Goal: Task Accomplishment & Management: Use online tool/utility

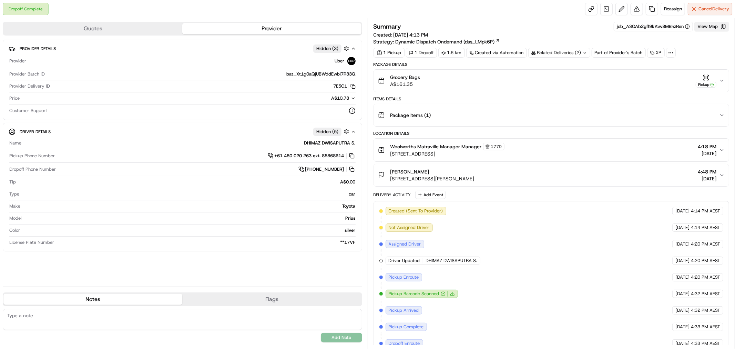
click at [704, 29] on button "View Map" at bounding box center [711, 27] width 35 height 10
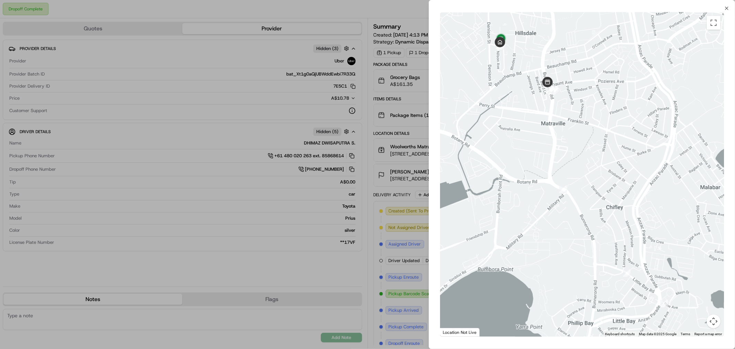
click at [395, 8] on div at bounding box center [367, 174] width 735 height 349
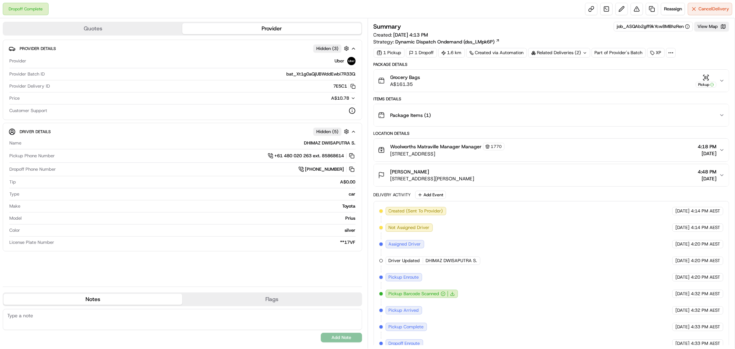
click at [570, 48] on div "Related Deliveries (2)" at bounding box center [559, 53] width 62 height 10
click at [575, 92] on span "265940545" at bounding box center [569, 93] width 25 height 6
click at [513, 30] on div "Summary job_ASQAb2gff9kYcw8MBhzRen View Map" at bounding box center [551, 27] width 356 height 10
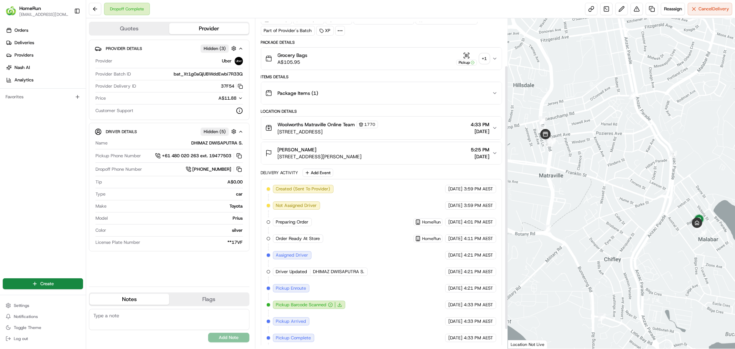
scroll to position [83, 0]
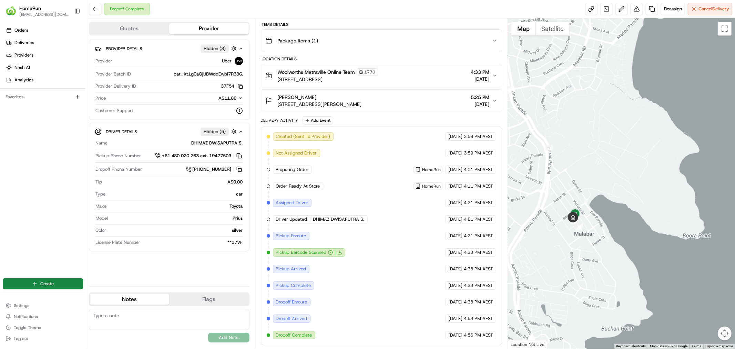
drag, startPoint x: 667, startPoint y: 236, endPoint x: 564, endPoint y: 232, distance: 102.8
click at [541, 230] on div at bounding box center [621, 183] width 227 height 330
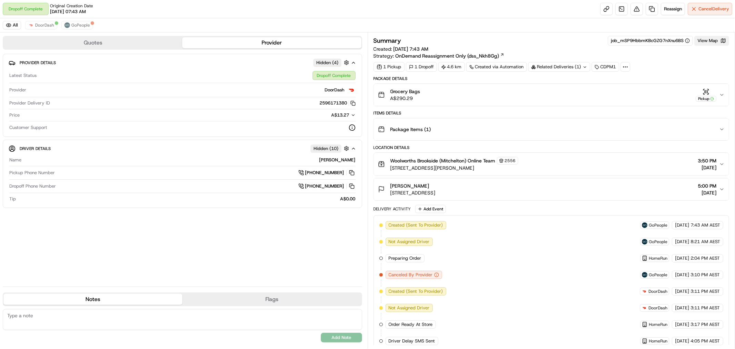
click at [711, 40] on button "View Map" at bounding box center [711, 41] width 35 height 10
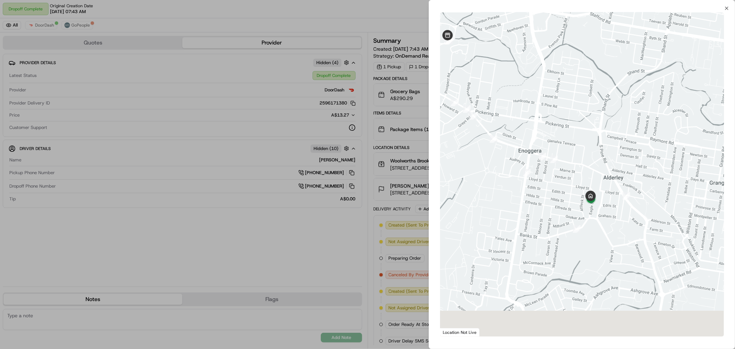
drag, startPoint x: 647, startPoint y: 200, endPoint x: 586, endPoint y: 156, distance: 75.1
click at [586, 156] on div at bounding box center [582, 174] width 284 height 324
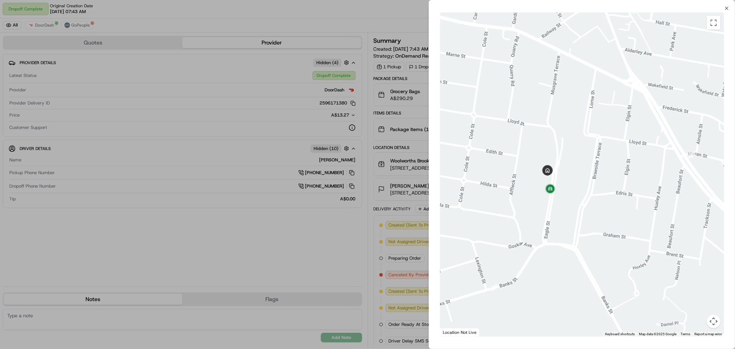
drag, startPoint x: 553, startPoint y: 207, endPoint x: 571, endPoint y: 151, distance: 59.1
click at [571, 151] on div at bounding box center [582, 174] width 284 height 324
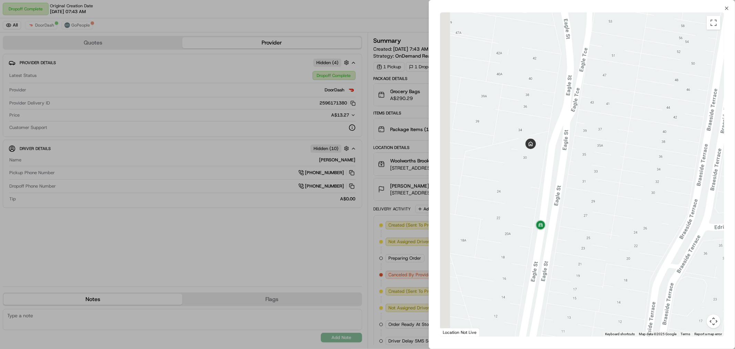
drag, startPoint x: 595, startPoint y: 172, endPoint x: 614, endPoint y: 167, distance: 20.2
click at [614, 167] on div at bounding box center [582, 174] width 284 height 324
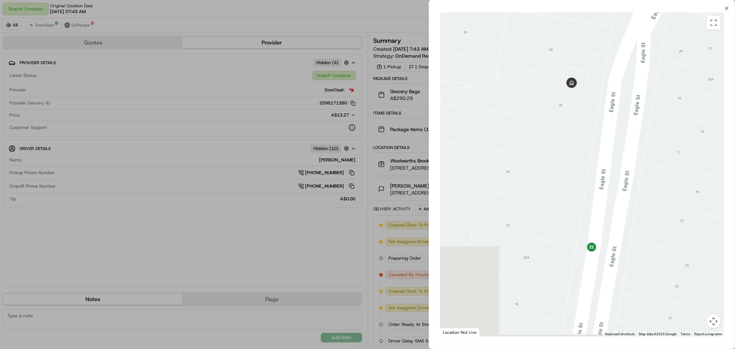
drag, startPoint x: 546, startPoint y: 186, endPoint x: 616, endPoint y: 160, distance: 74.6
click at [616, 160] on div at bounding box center [582, 174] width 284 height 324
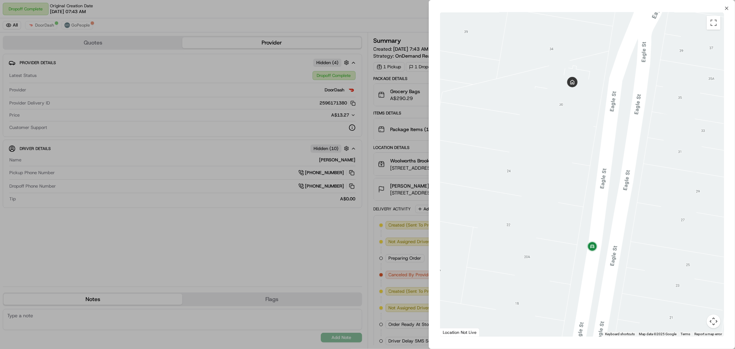
click at [372, 13] on div at bounding box center [367, 174] width 735 height 349
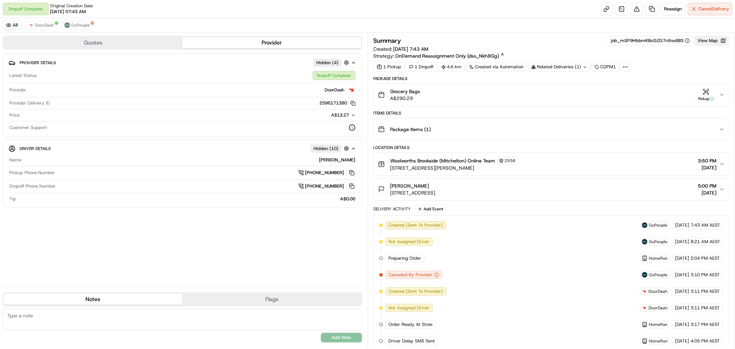
click at [705, 41] on button "View Map" at bounding box center [711, 41] width 35 height 10
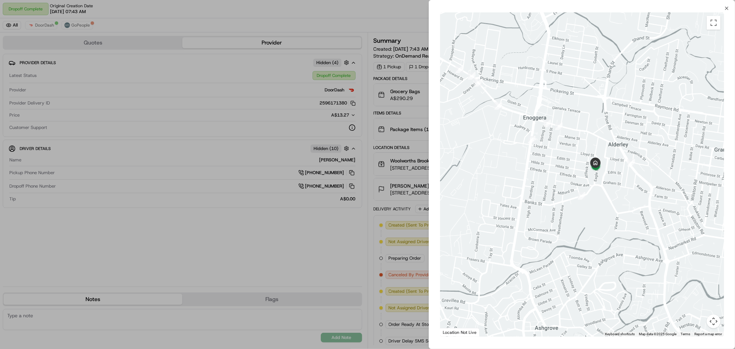
drag, startPoint x: 643, startPoint y: 208, endPoint x: 586, endPoint y: 130, distance: 97.0
click at [586, 130] on div at bounding box center [582, 174] width 284 height 324
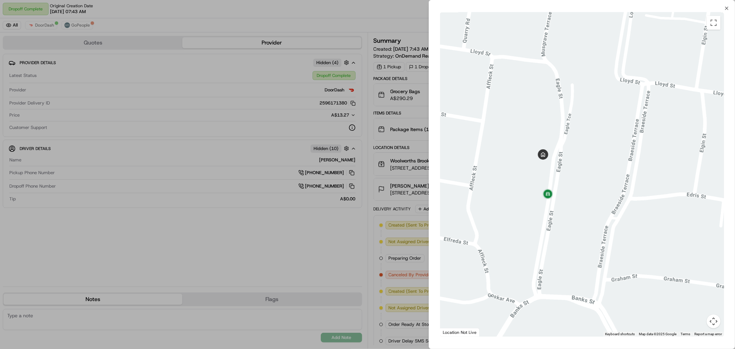
click at [556, 174] on div at bounding box center [582, 174] width 284 height 324
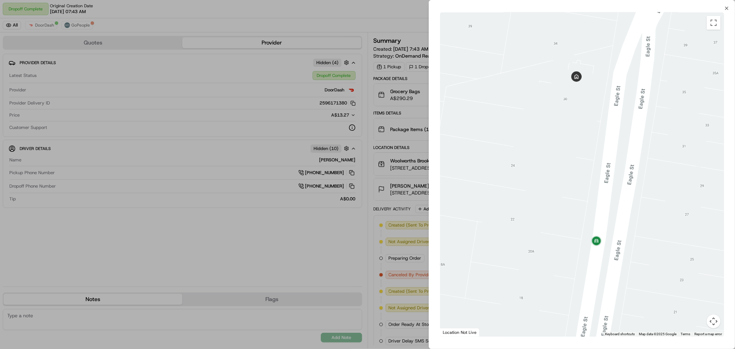
drag, startPoint x: 534, startPoint y: 182, endPoint x: 611, endPoint y: 145, distance: 84.9
click at [611, 145] on div at bounding box center [582, 174] width 284 height 324
click at [406, 115] on div at bounding box center [367, 174] width 735 height 349
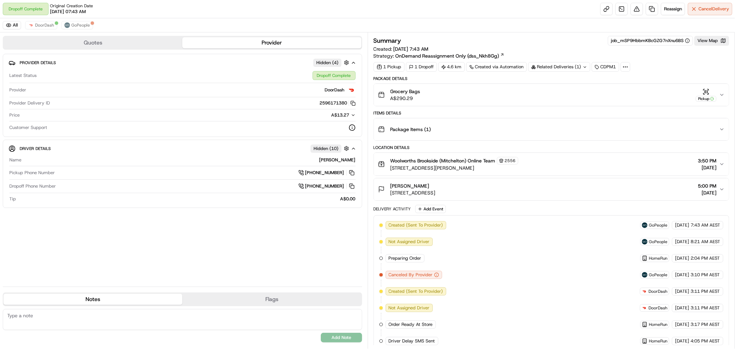
drag, startPoint x: 488, startPoint y: 189, endPoint x: 485, endPoint y: 195, distance: 6.3
click at [487, 195] on div "Michael Kent 30 Eagle St, Unit 3, Alderley, QLD 4051, AU 5:00 PM 22/08/2025" at bounding box center [548, 189] width 341 height 14
copy div "30 Eagle St, Unit 3, Alderley, QLD 4051, AU"
click at [710, 37] on button "View Map" at bounding box center [711, 41] width 35 height 10
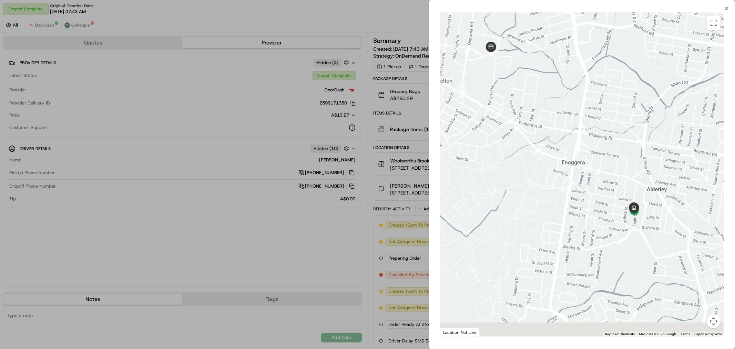
drag, startPoint x: 619, startPoint y: 244, endPoint x: 569, endPoint y: 161, distance: 96.4
click at [569, 161] on div at bounding box center [582, 174] width 284 height 324
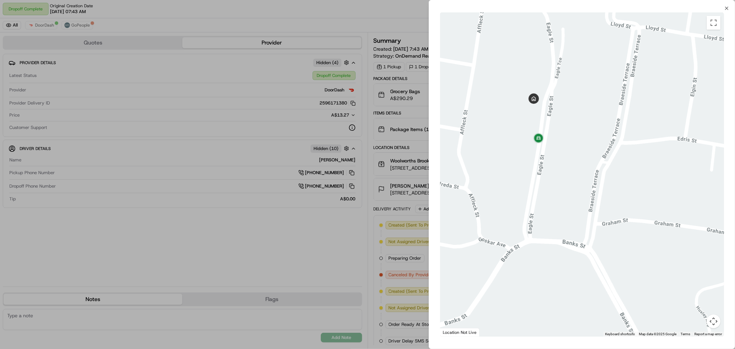
drag, startPoint x: 557, startPoint y: 119, endPoint x: 558, endPoint y: 182, distance: 62.4
click at [558, 182] on div at bounding box center [582, 174] width 284 height 324
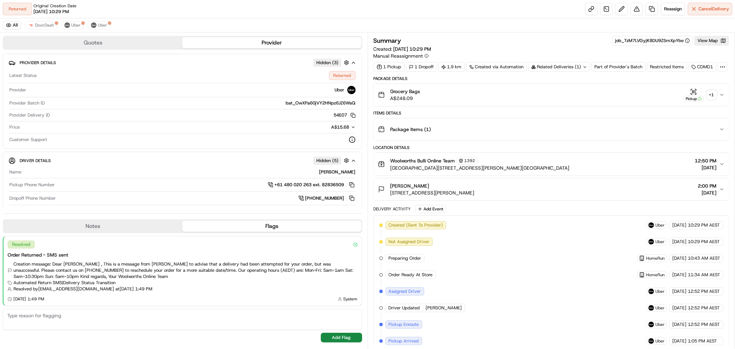
click at [580, 67] on div "Related Deliveries (1)" at bounding box center [559, 67] width 62 height 10
click at [640, 81] on div "Package Details" at bounding box center [551, 79] width 356 height 6
click at [710, 95] on div "+ 1" at bounding box center [712, 94] width 10 height 10
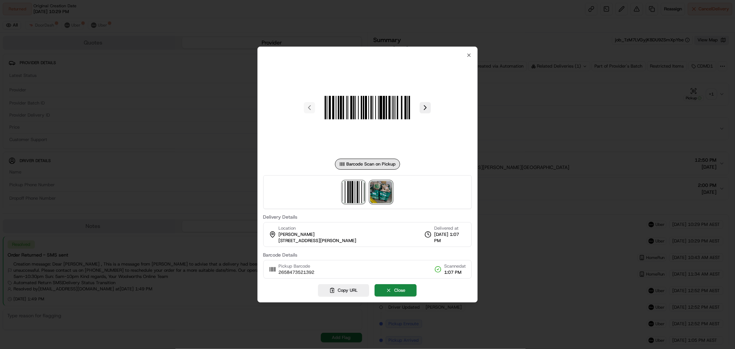
click at [381, 193] on img at bounding box center [381, 192] width 22 height 22
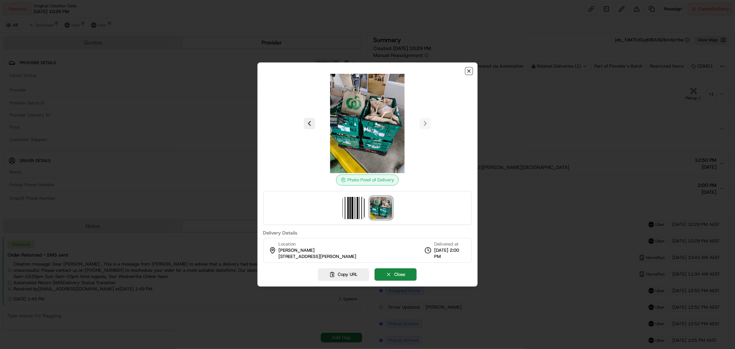
click at [468, 69] on icon "button" at bounding box center [469, 71] width 6 height 6
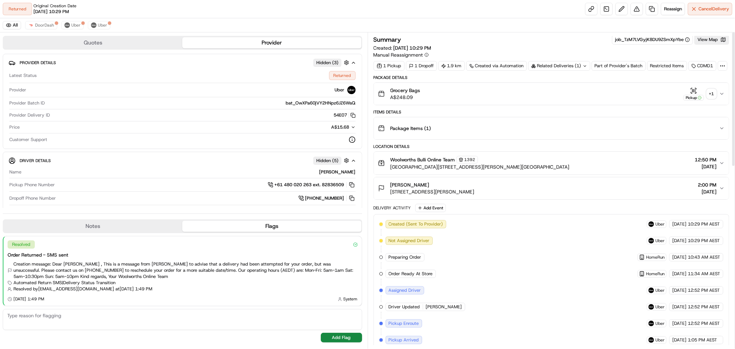
scroll to position [0, 0]
click at [714, 40] on button "View Map" at bounding box center [711, 41] width 35 height 10
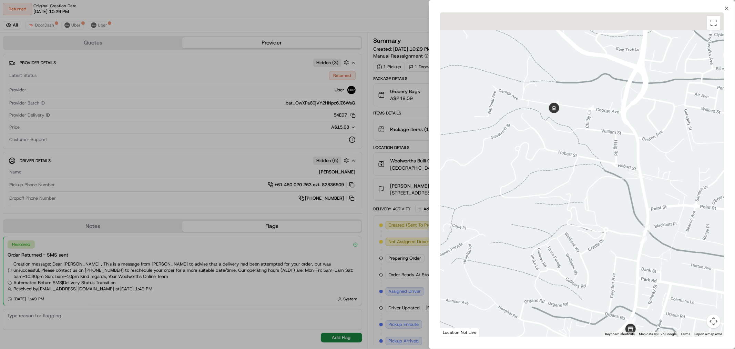
drag, startPoint x: 566, startPoint y: 69, endPoint x: 564, endPoint y: 186, distance: 117.2
click at [564, 186] on div at bounding box center [582, 174] width 284 height 324
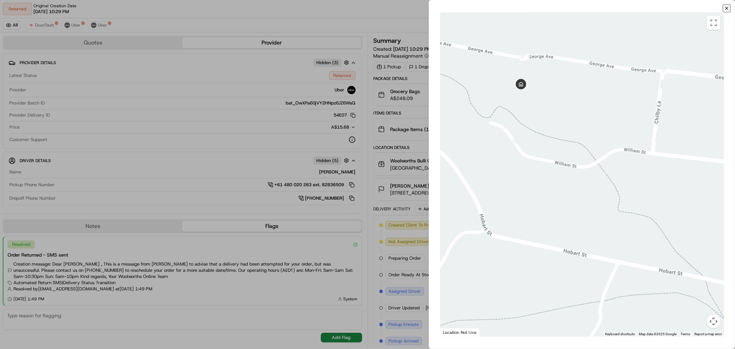
click at [726, 7] on icon "button" at bounding box center [727, 9] width 6 height 6
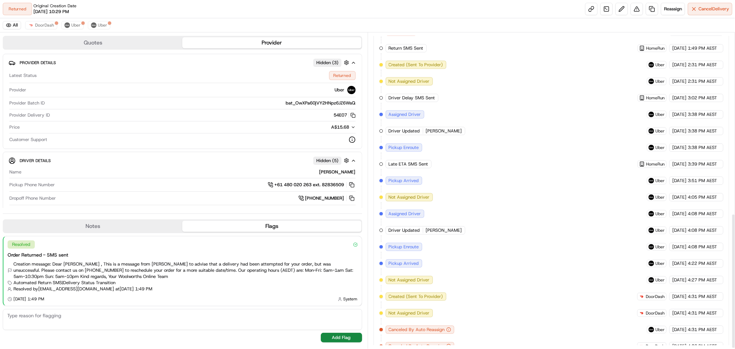
scroll to position [421, 0]
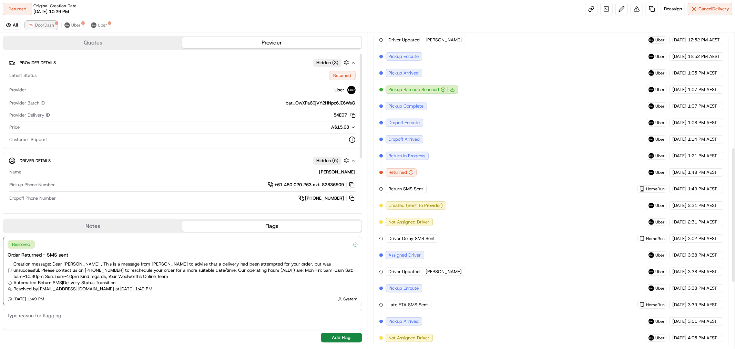
click at [48, 27] on span "DoorDash" at bounding box center [44, 25] width 19 height 6
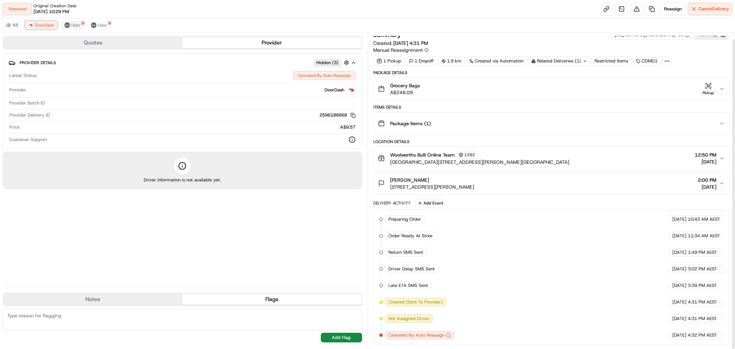
scroll to position [7, 0]
click at [76, 24] on span "Uber" at bounding box center [75, 25] width 9 height 6
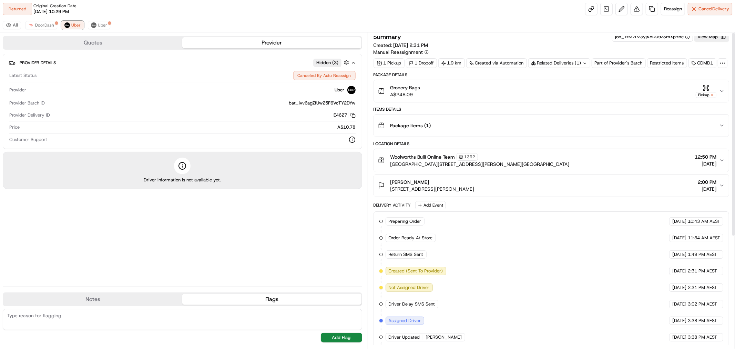
scroll to position [0, 0]
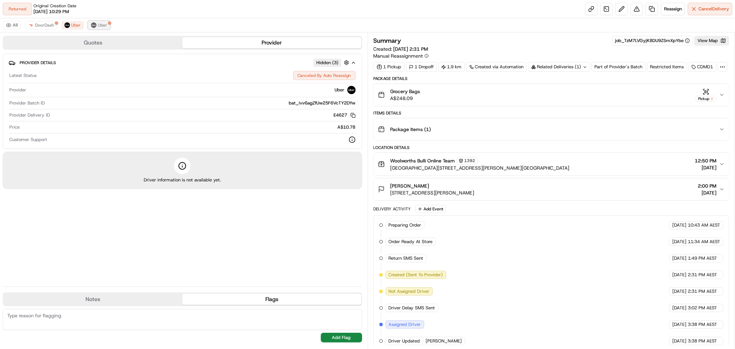
click at [98, 27] on span "Uber" at bounding box center [102, 25] width 9 height 6
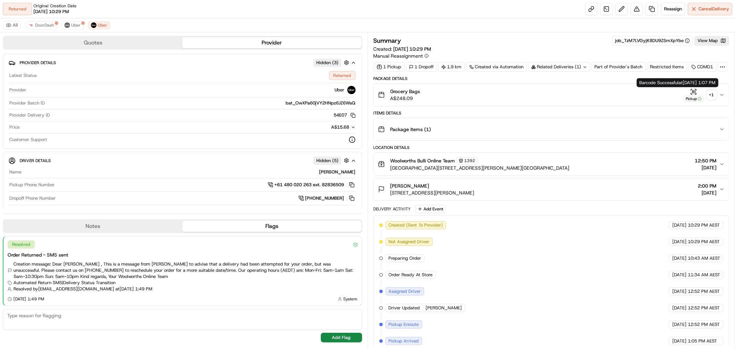
click at [713, 94] on div "+ 1" at bounding box center [712, 95] width 10 height 10
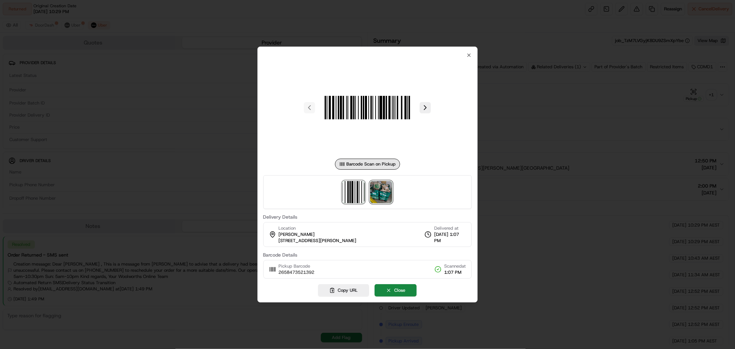
click at [389, 186] on img at bounding box center [381, 192] width 22 height 22
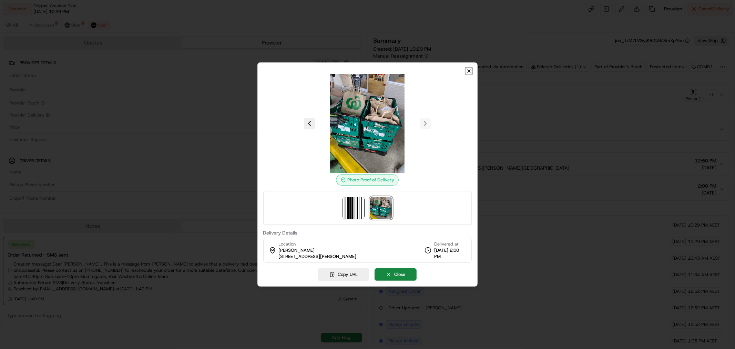
click at [468, 71] on icon "button" at bounding box center [469, 71] width 3 height 3
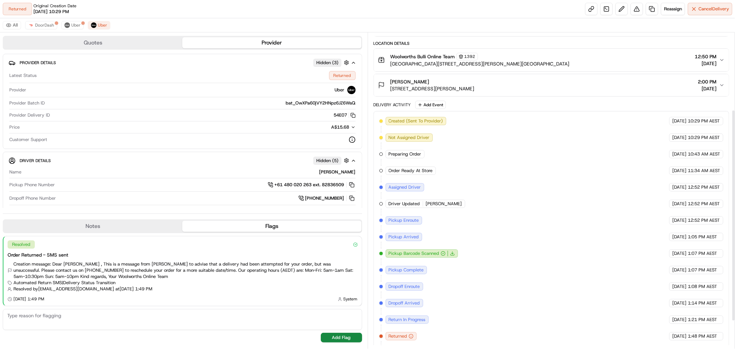
scroll to position [115, 0]
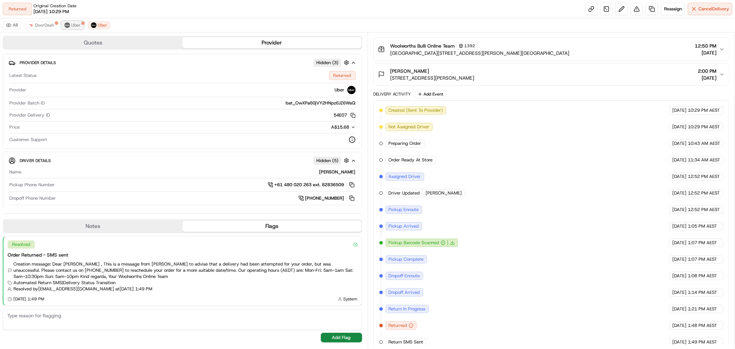
click at [80, 23] on span "Uber" at bounding box center [75, 25] width 9 height 6
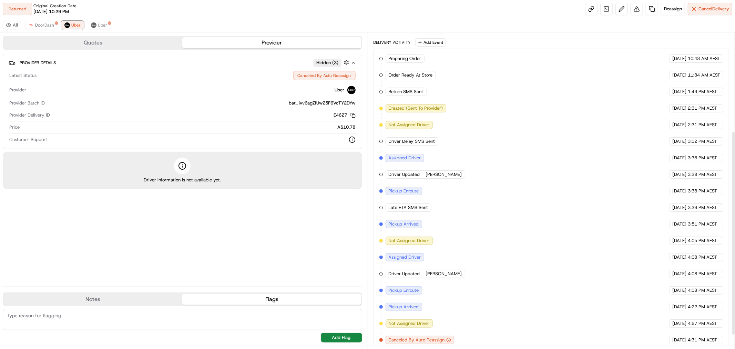
scroll to position [173, 0]
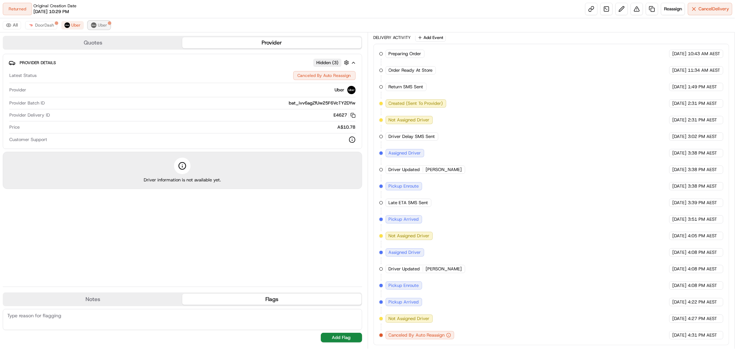
click at [101, 25] on span "Uber" at bounding box center [102, 25] width 9 height 6
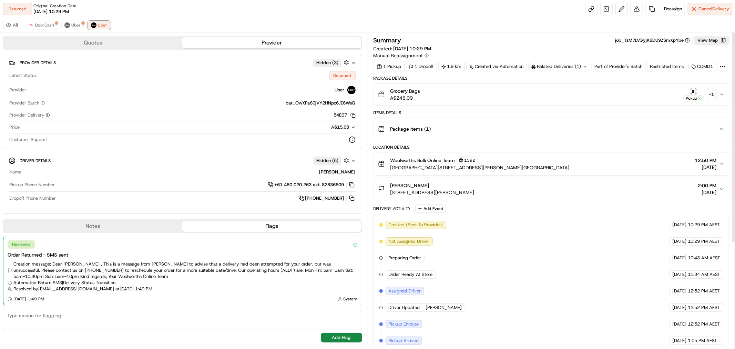
scroll to position [0, 0]
click at [712, 94] on div "+ 1" at bounding box center [712, 95] width 10 height 10
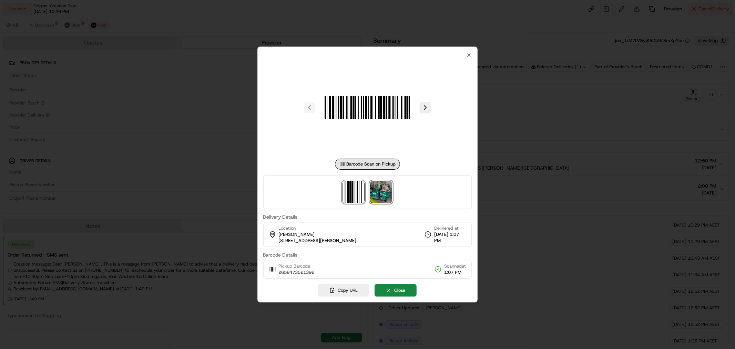
click at [387, 195] on img at bounding box center [381, 192] width 22 height 22
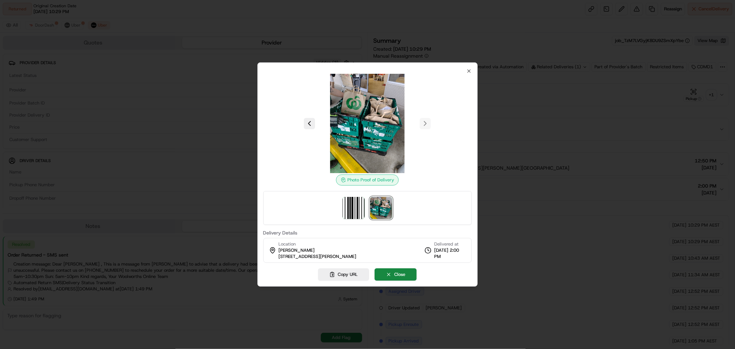
drag, startPoint x: 354, startPoint y: 256, endPoint x: 285, endPoint y: 256, distance: 69.6
click at [278, 260] on div "Location Jax Adriaanse 41 George Ave, Bulli, NSW 2516, AU Delivered at 22/08/20…" at bounding box center [367, 250] width 209 height 25
copy span "41 George Ave, Bulli, NSW 2516, AU"
click at [390, 246] on div "Location Jax Adriaanse 41 George Ave, Bulli, NSW 2516, AU Delivered at 22/08/20…" at bounding box center [367, 250] width 209 height 25
click at [469, 74] on div at bounding box center [367, 123] width 209 height 99
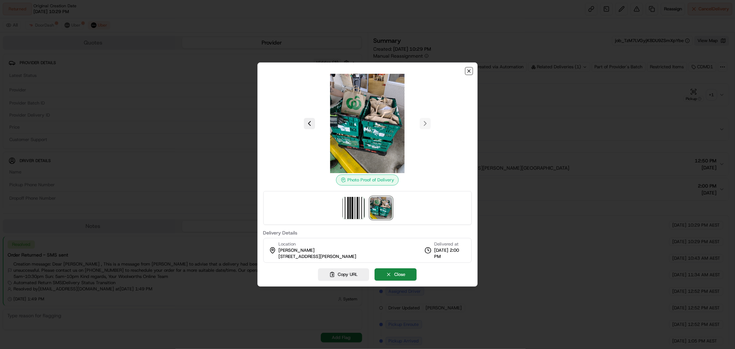
click at [470, 70] on icon "button" at bounding box center [469, 71] width 6 height 6
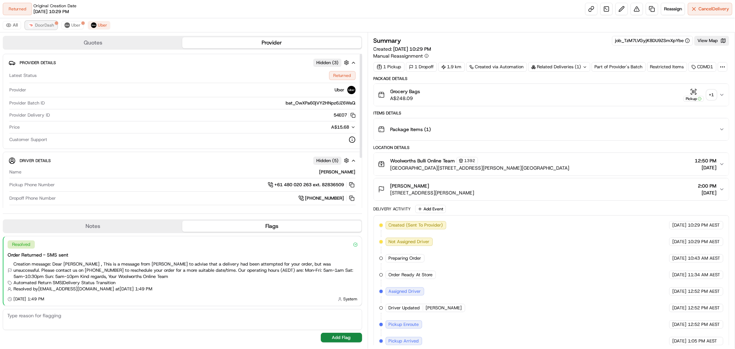
click at [50, 25] on span "DoorDash" at bounding box center [44, 25] width 19 height 6
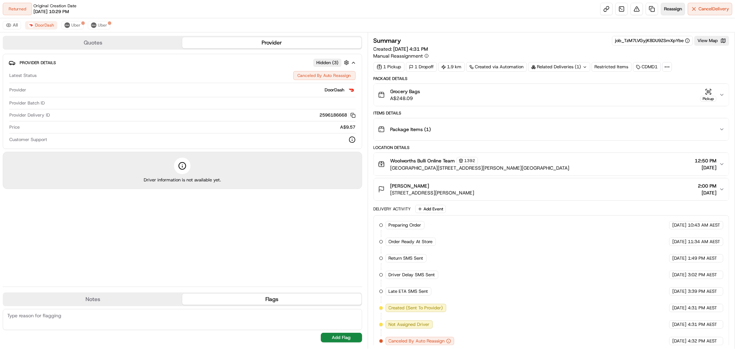
click at [673, 13] on button "Reassign" at bounding box center [673, 9] width 24 height 12
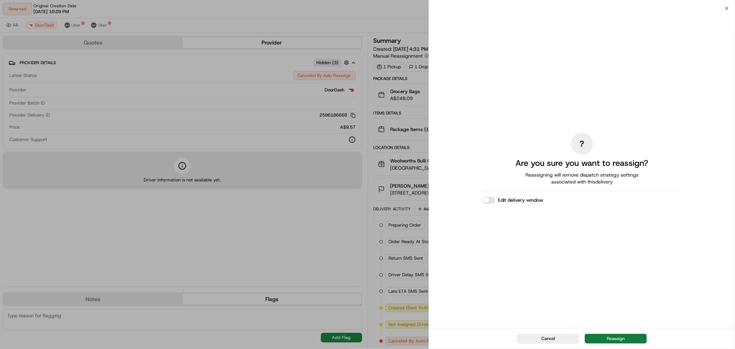
click at [616, 340] on button "Reassign" at bounding box center [616, 339] width 62 height 10
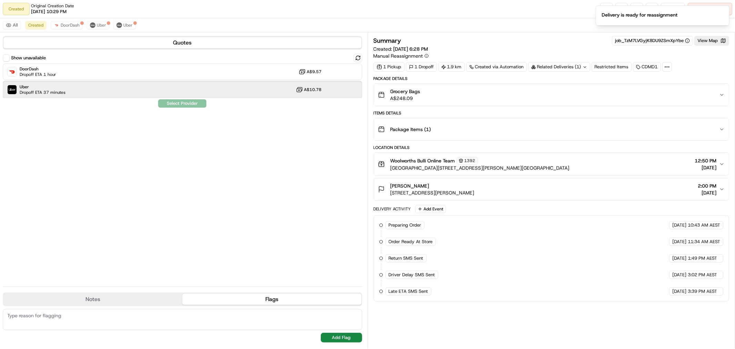
click at [105, 94] on div "Uber Dropoff ETA 37 minutes A$10.78" at bounding box center [182, 89] width 359 height 17
click at [193, 104] on button "Assign Provider" at bounding box center [182, 103] width 49 height 8
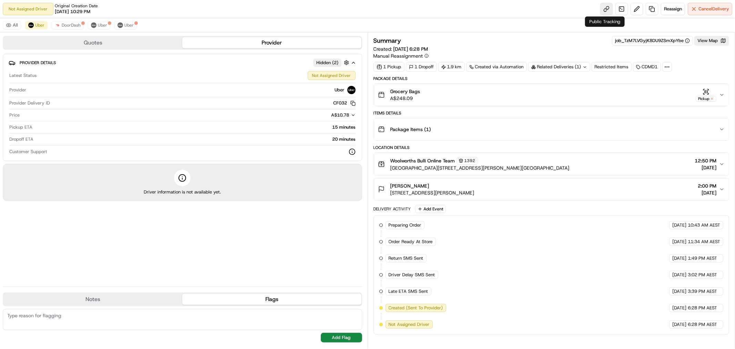
click at [607, 11] on link at bounding box center [606, 9] width 12 height 12
click at [398, 9] on div "Not Assigned Driver Original Creation Date 08/21/2025 10:29 PM Reassign Cancel …" at bounding box center [367, 9] width 735 height 18
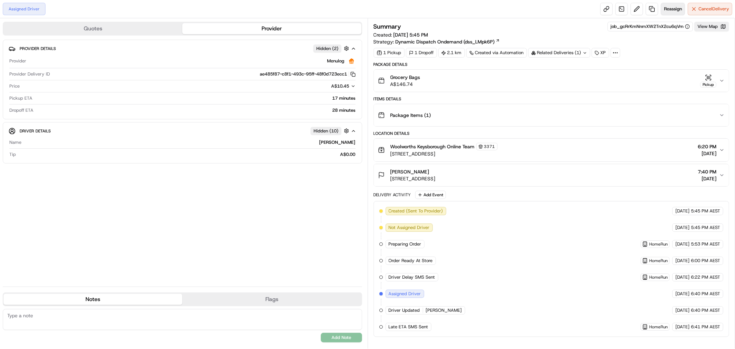
click at [679, 9] on span "Reassign" at bounding box center [673, 9] width 18 height 6
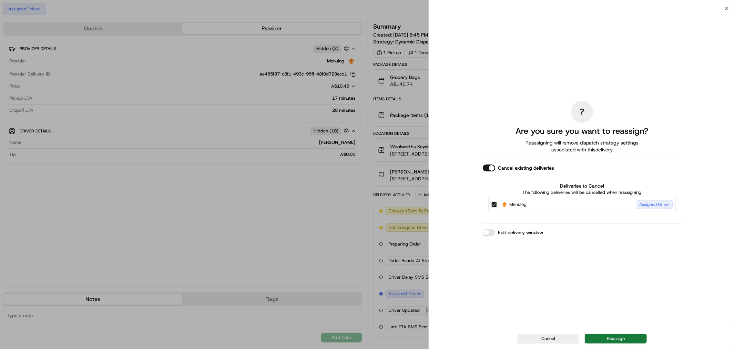
click at [618, 336] on button "Reassign" at bounding box center [616, 339] width 62 height 10
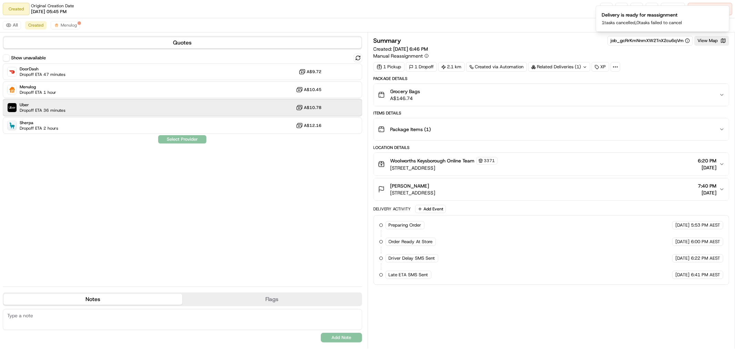
click at [127, 105] on div "Uber Dropoff ETA 36 minutes A$10.78" at bounding box center [182, 107] width 359 height 17
click at [173, 139] on button "Assign Provider" at bounding box center [182, 139] width 49 height 8
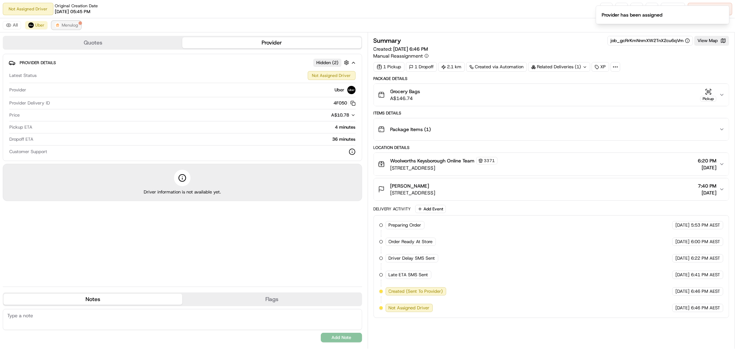
click at [71, 27] on span "Menulog" at bounding box center [70, 25] width 16 height 6
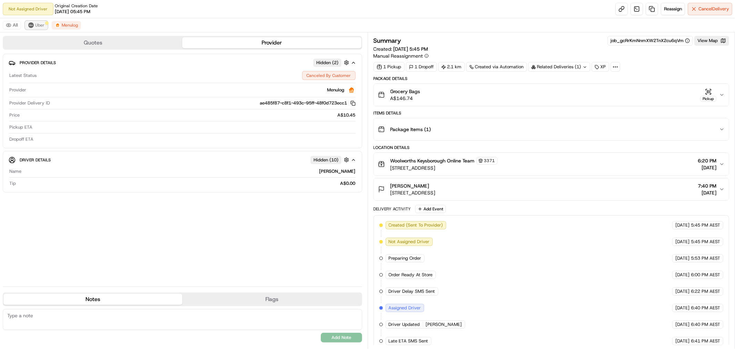
click at [43, 23] on span "Uber" at bounding box center [39, 25] width 9 height 6
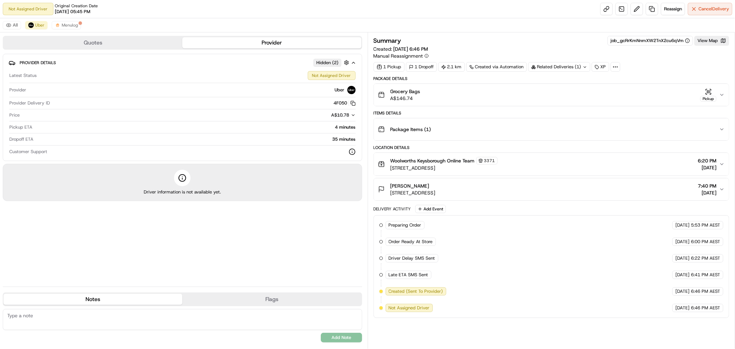
click at [129, 23] on div "All Uber Menulog" at bounding box center [367, 25] width 735 height 14
